Goal: Task Accomplishment & Management: Manage account settings

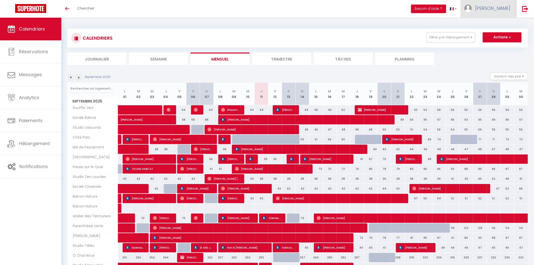
click at [495, 4] on link "[PERSON_NAME]" at bounding box center [488, 9] width 56 height 18
click at [488, 26] on link "Paramètres" at bounding box center [496, 25] width 37 height 9
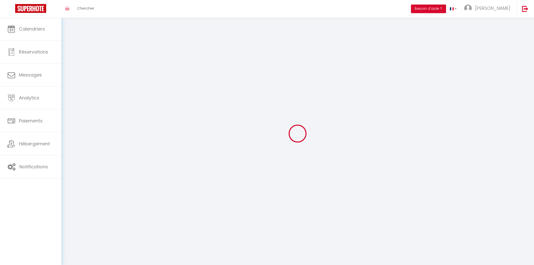
type input "[PERSON_NAME]"
type input "Verdalle"
type input "0616970214"
type input "[STREET_ADDRESS][PERSON_NAME]"
type input "Muret"
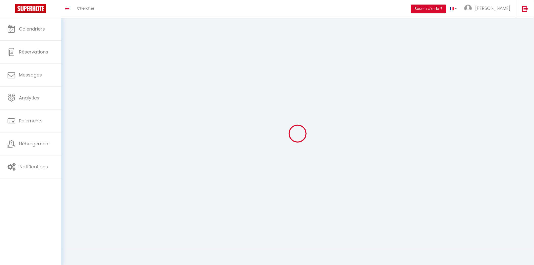
type input "31600"
type input "gVSyyvty8ngpyNqHSd5c7CcrU"
type input "rG4m6njcDafNblg4HY2i2g9Ja"
type input "[URL][DOMAIN_NAME]"
select select "28"
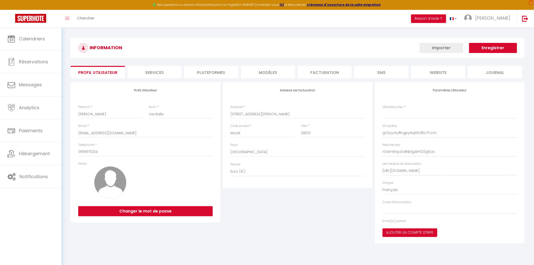
type input "gVSyyvty8ngpyNqHSd5c7CcrU"
type input "rG4m6njcDafNblg4HY2i2g9Ja"
type input "[URL][DOMAIN_NAME]"
select select "fr"
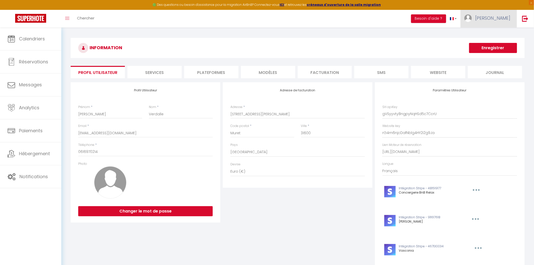
click at [471, 17] on img at bounding box center [468, 18] width 8 height 8
